Goal: Task Accomplishment & Management: Manage account settings

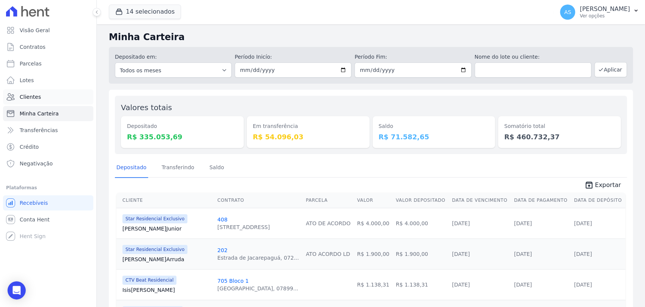
click at [18, 96] on link "Clientes" at bounding box center [48, 96] width 90 height 15
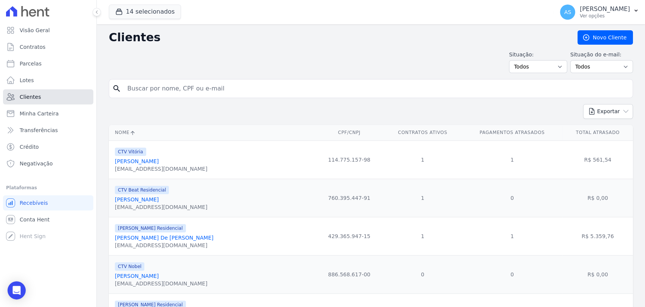
click at [24, 95] on span "Clientes" at bounding box center [30, 97] width 21 height 8
click at [149, 84] on input "search" at bounding box center [376, 88] width 507 height 15
click at [141, 85] on input "search" at bounding box center [376, 88] width 507 height 15
type input "[PERSON_NAME]"
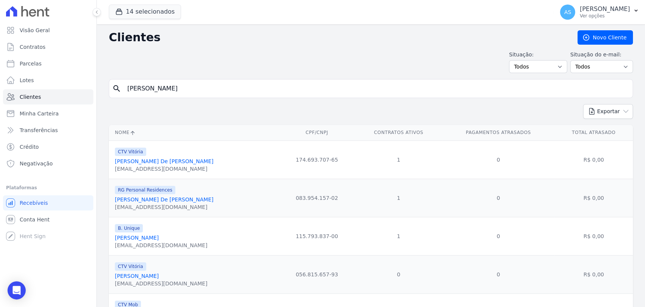
click at [159, 239] on link "[PERSON_NAME]" at bounding box center [137, 237] width 44 height 6
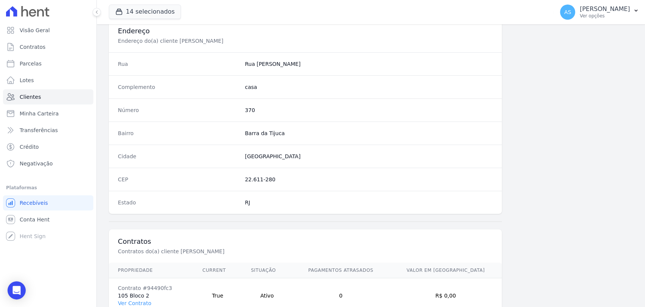
scroll to position [399, 0]
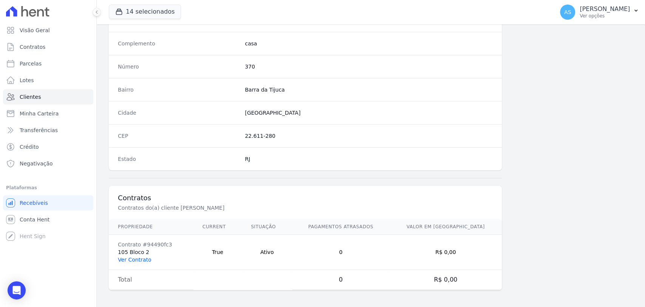
click at [121, 258] on link "Ver Contrato" at bounding box center [134, 259] width 33 height 6
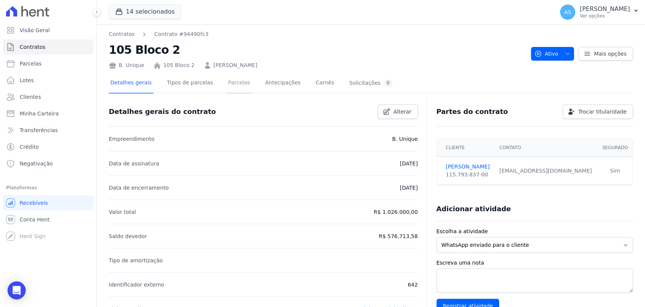
click at [229, 82] on link "Parcelas" at bounding box center [239, 83] width 25 height 20
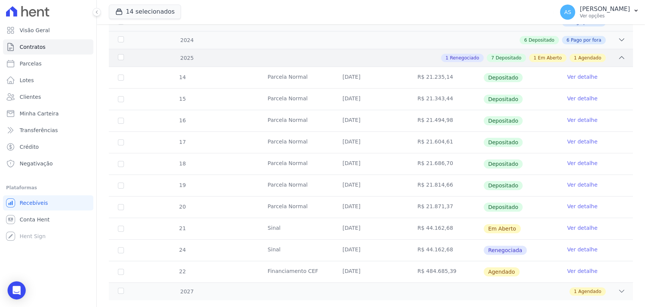
scroll to position [143, 0]
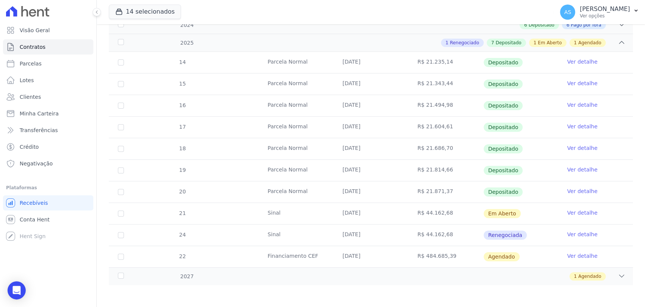
click at [573, 231] on link "Ver detalhe" at bounding box center [582, 234] width 30 height 8
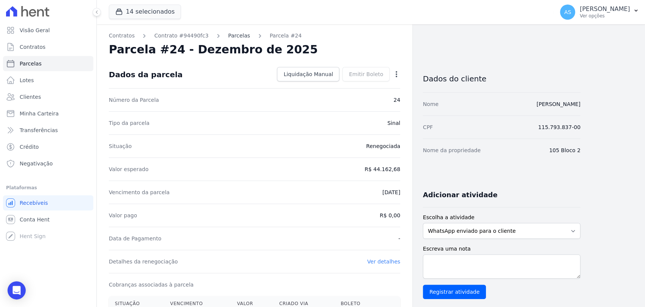
click at [228, 36] on link "Parcelas" at bounding box center [239, 36] width 22 height 8
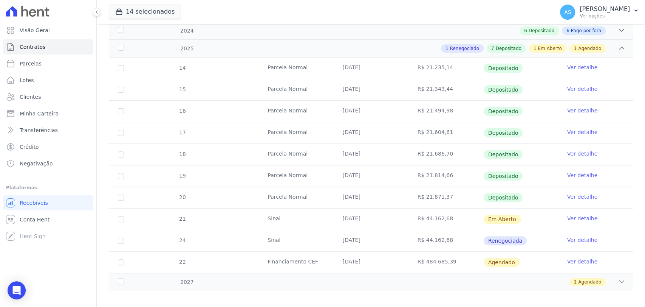
scroll to position [143, 0]
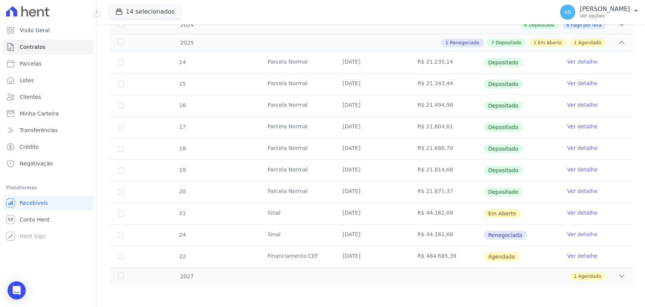
click at [576, 209] on link "Ver detalhe" at bounding box center [582, 213] width 30 height 8
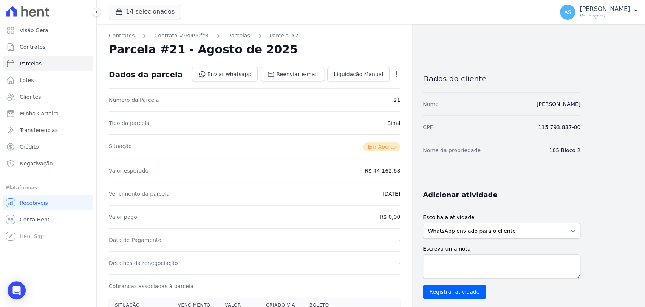
click at [395, 73] on icon "button" at bounding box center [397, 74] width 8 height 8
click at [366, 96] on link "Cancelar Cobrança" at bounding box center [364, 98] width 67 height 14
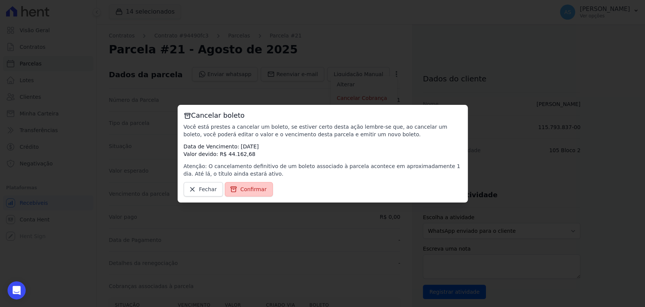
click at [248, 189] on span "Confirmar" at bounding box center [253, 189] width 26 height 8
